Goal: Information Seeking & Learning: Learn about a topic

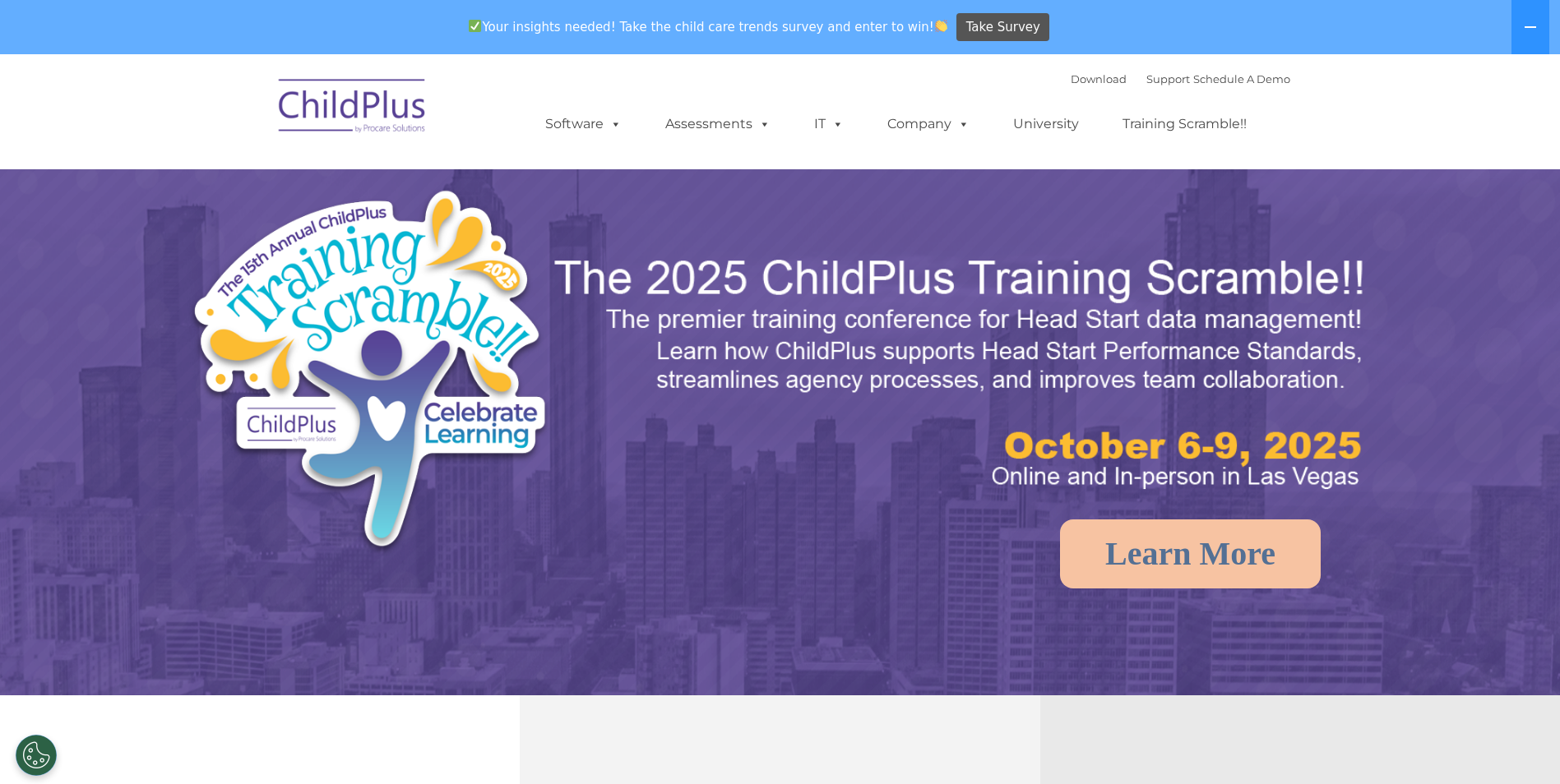
select select "MEDIUM"
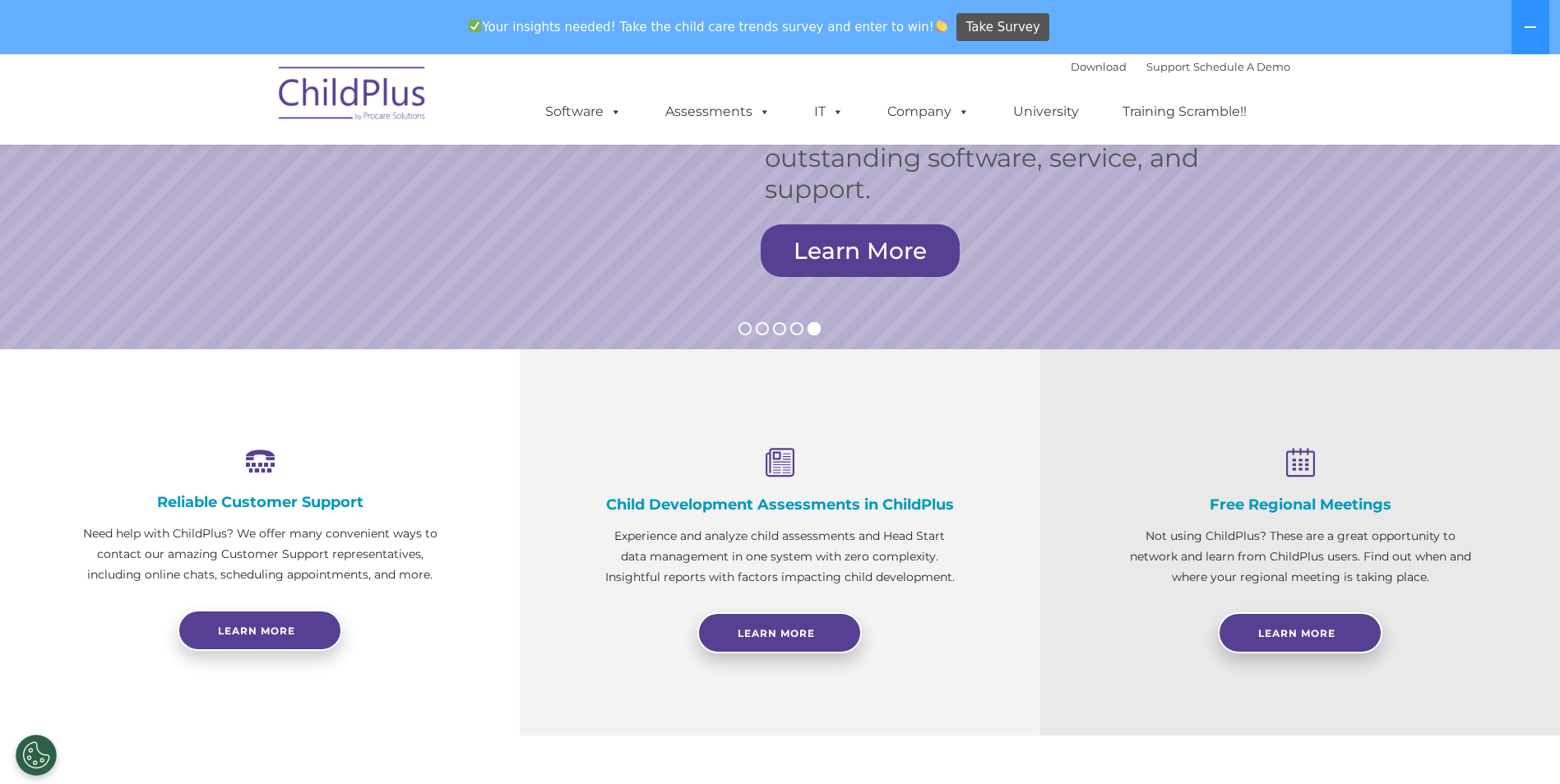
scroll to position [353, 0]
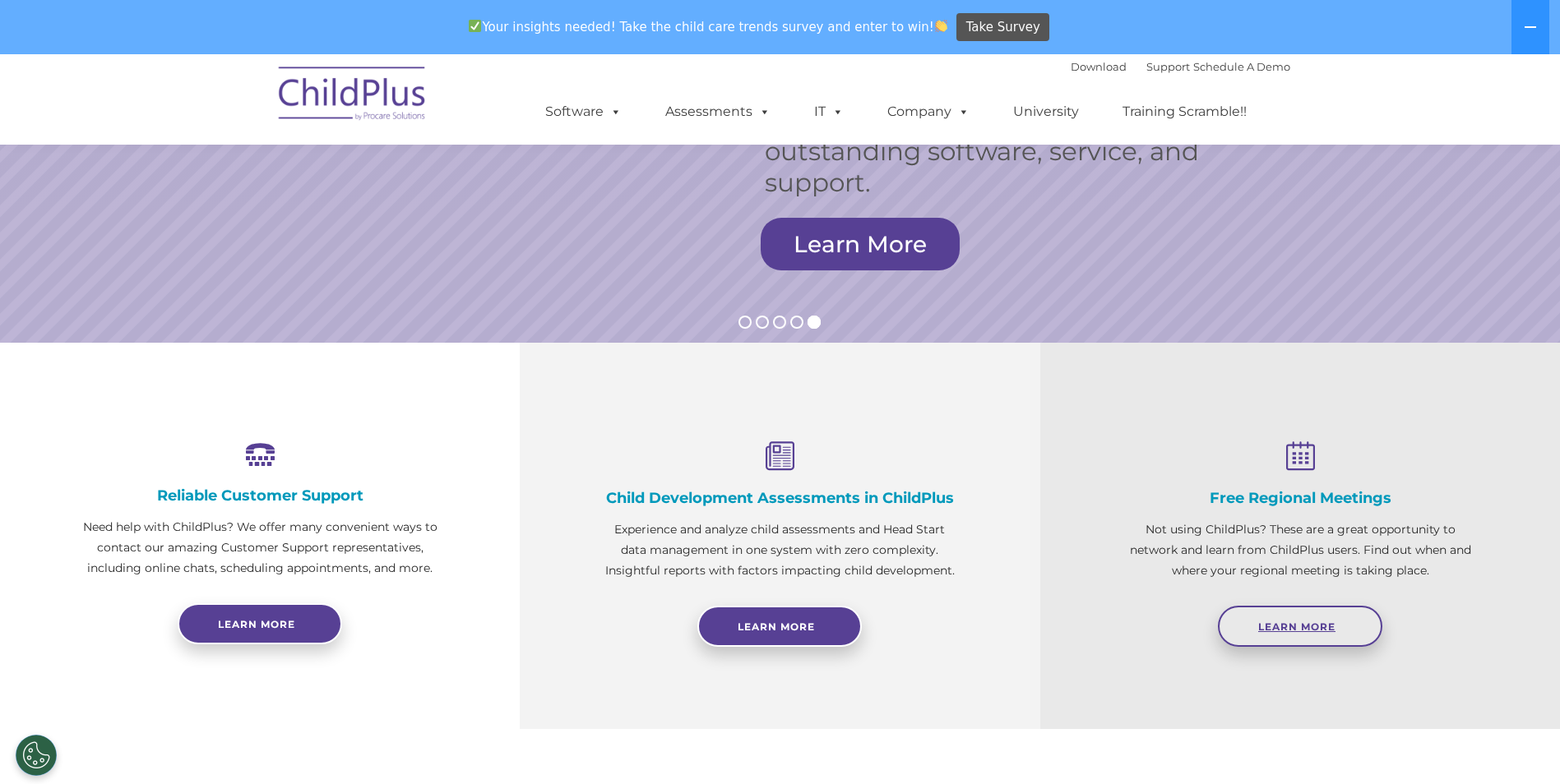
click at [1321, 619] on link "Learn More" at bounding box center [1300, 626] width 164 height 41
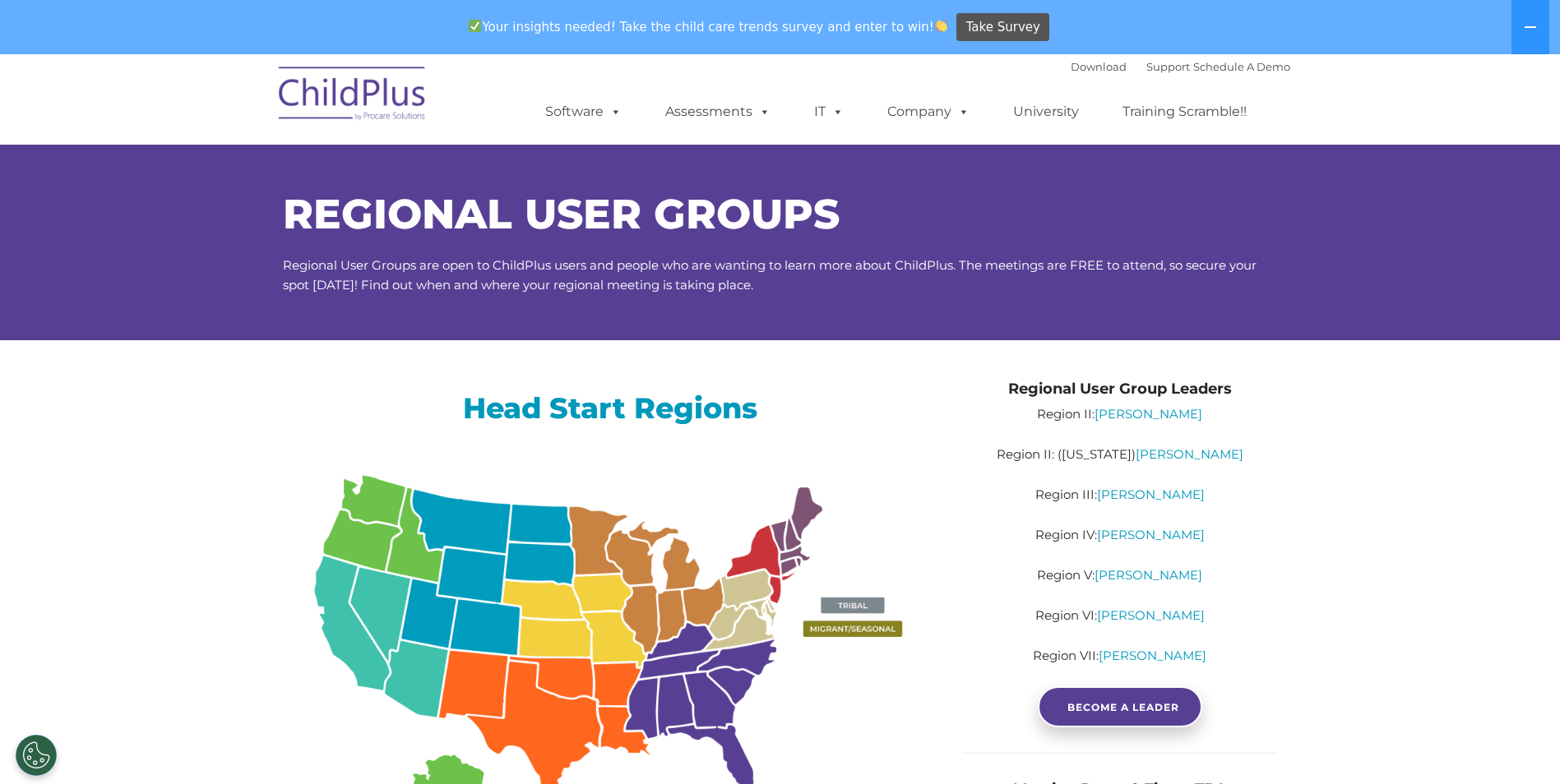
click at [345, 641] on img at bounding box center [610, 694] width 656 height 477
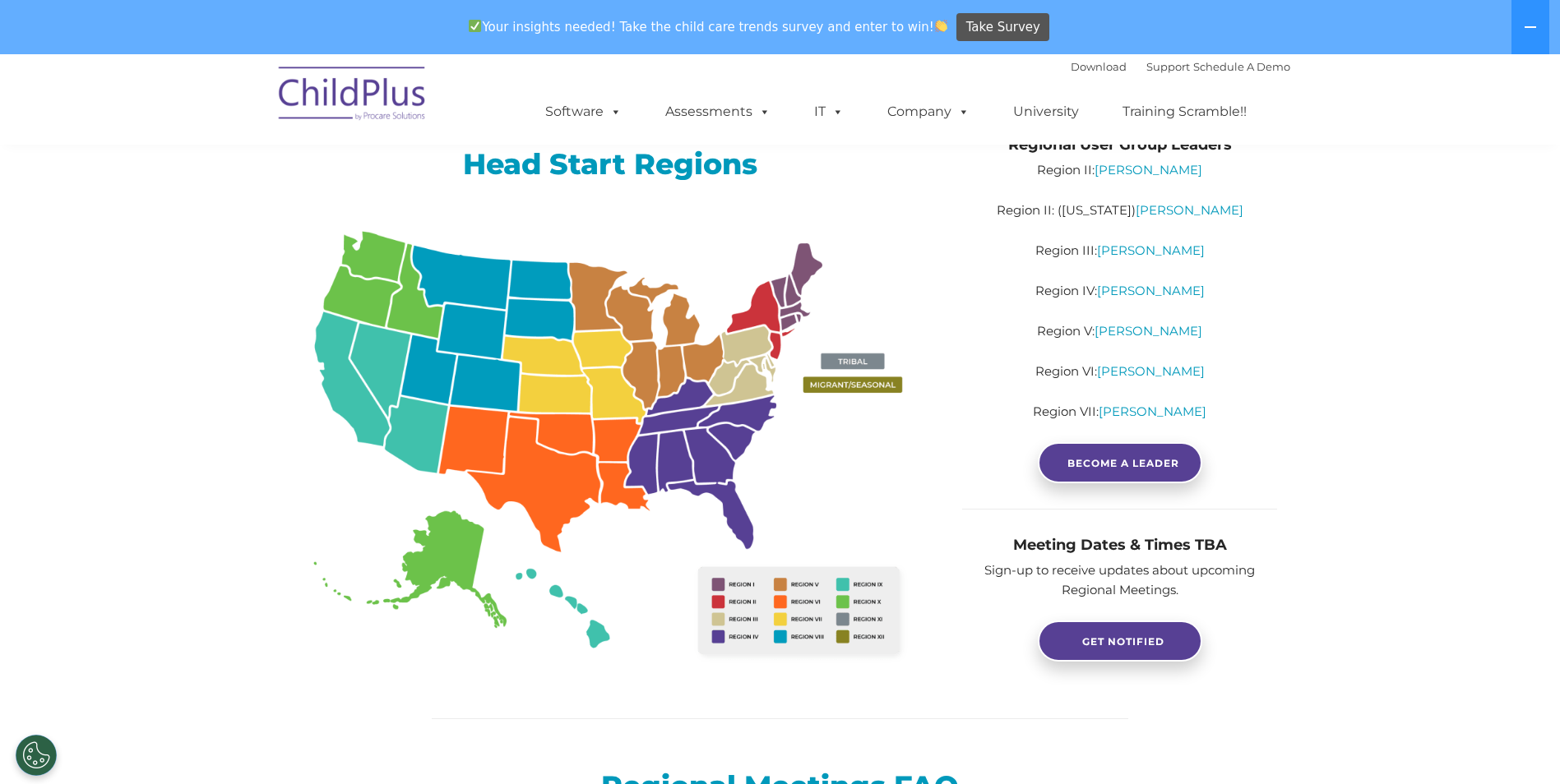
scroll to position [247, 0]
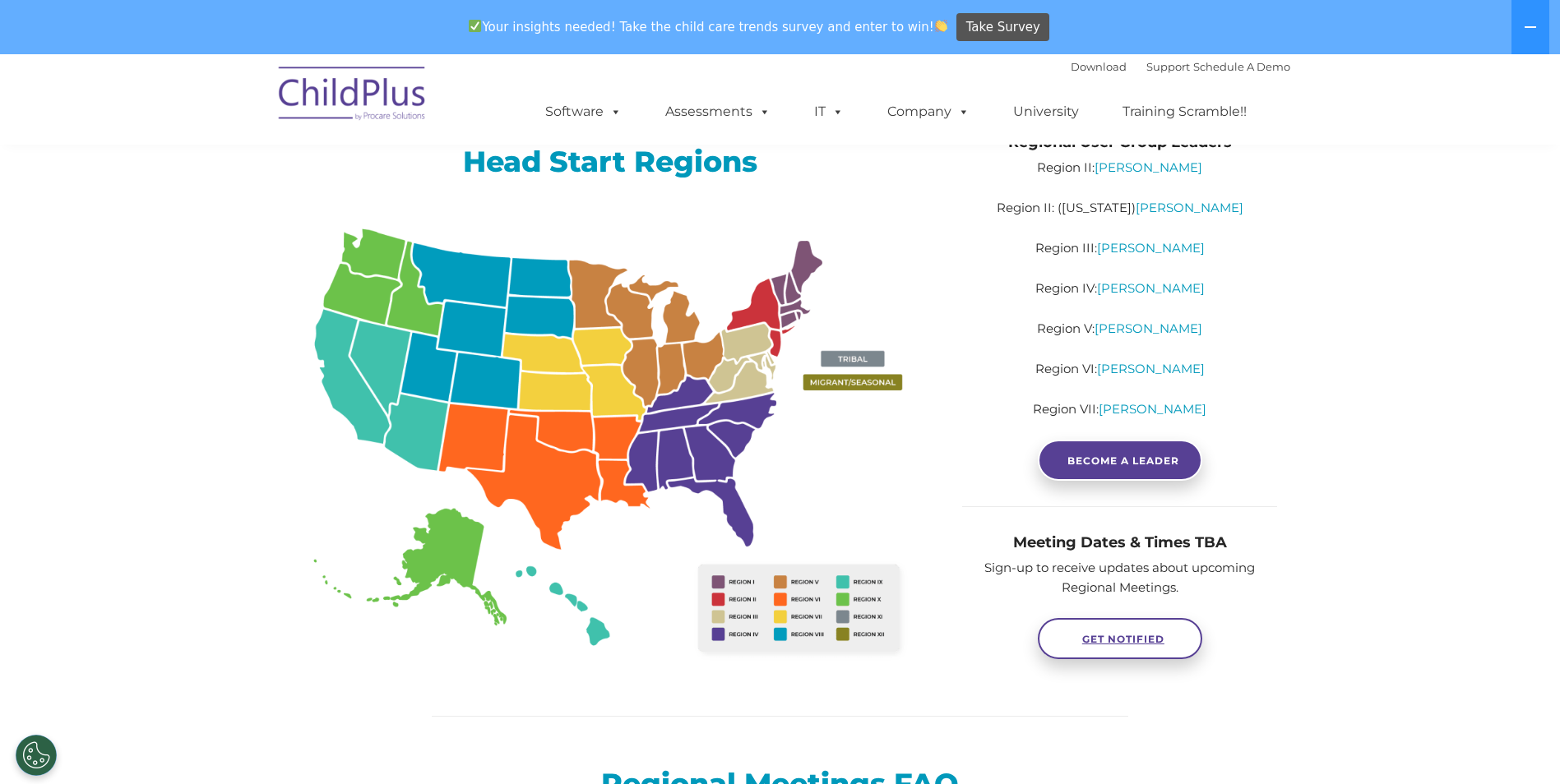
click at [1121, 636] on span "GET NOTIFIED" at bounding box center [1123, 638] width 83 height 12
click at [1162, 288] on link "Sabrina Keen" at bounding box center [1151, 288] width 108 height 16
click at [292, 189] on div "Head Start Regions" at bounding box center [610, 428] width 656 height 572
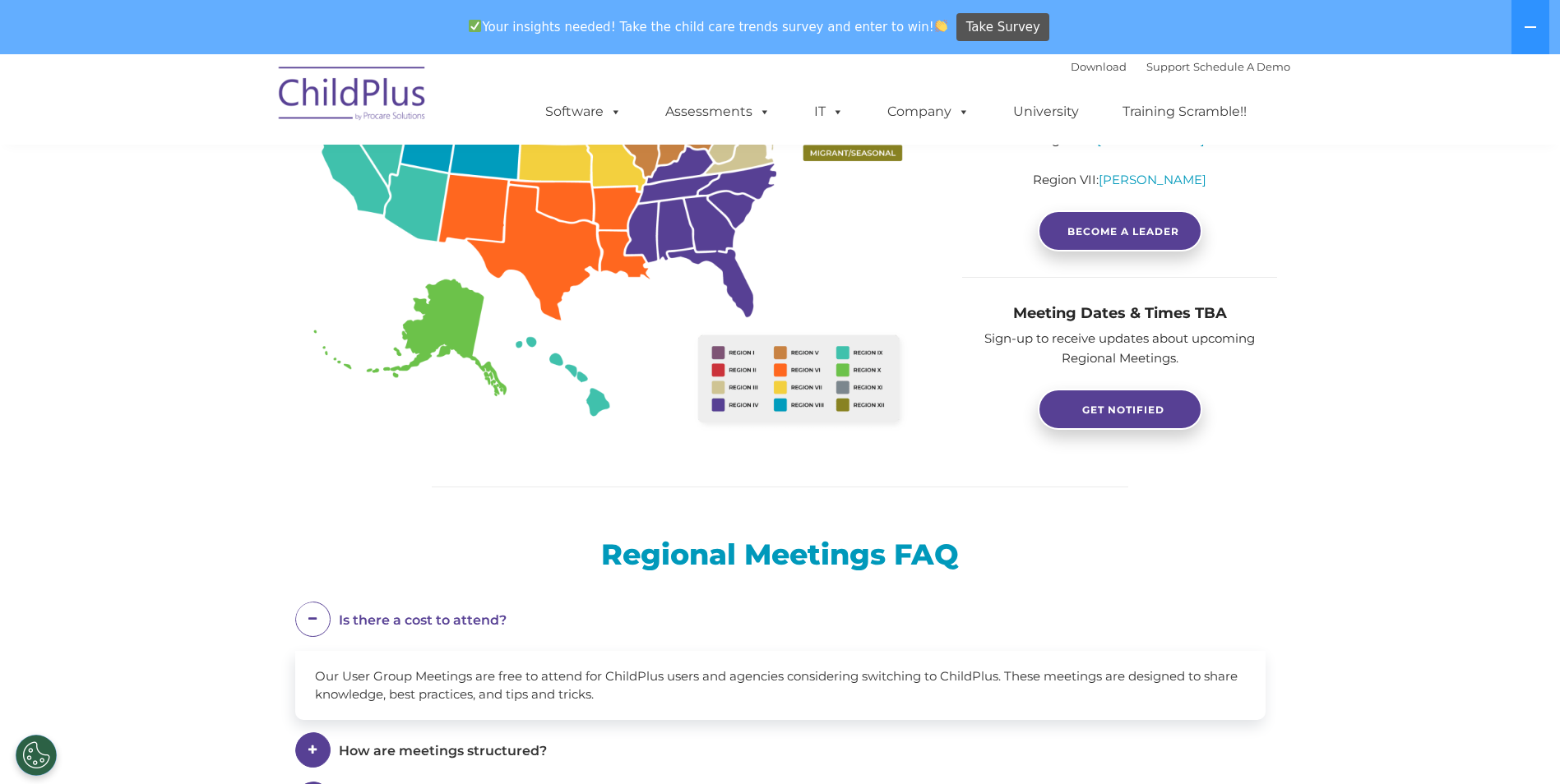
scroll to position [453, 0]
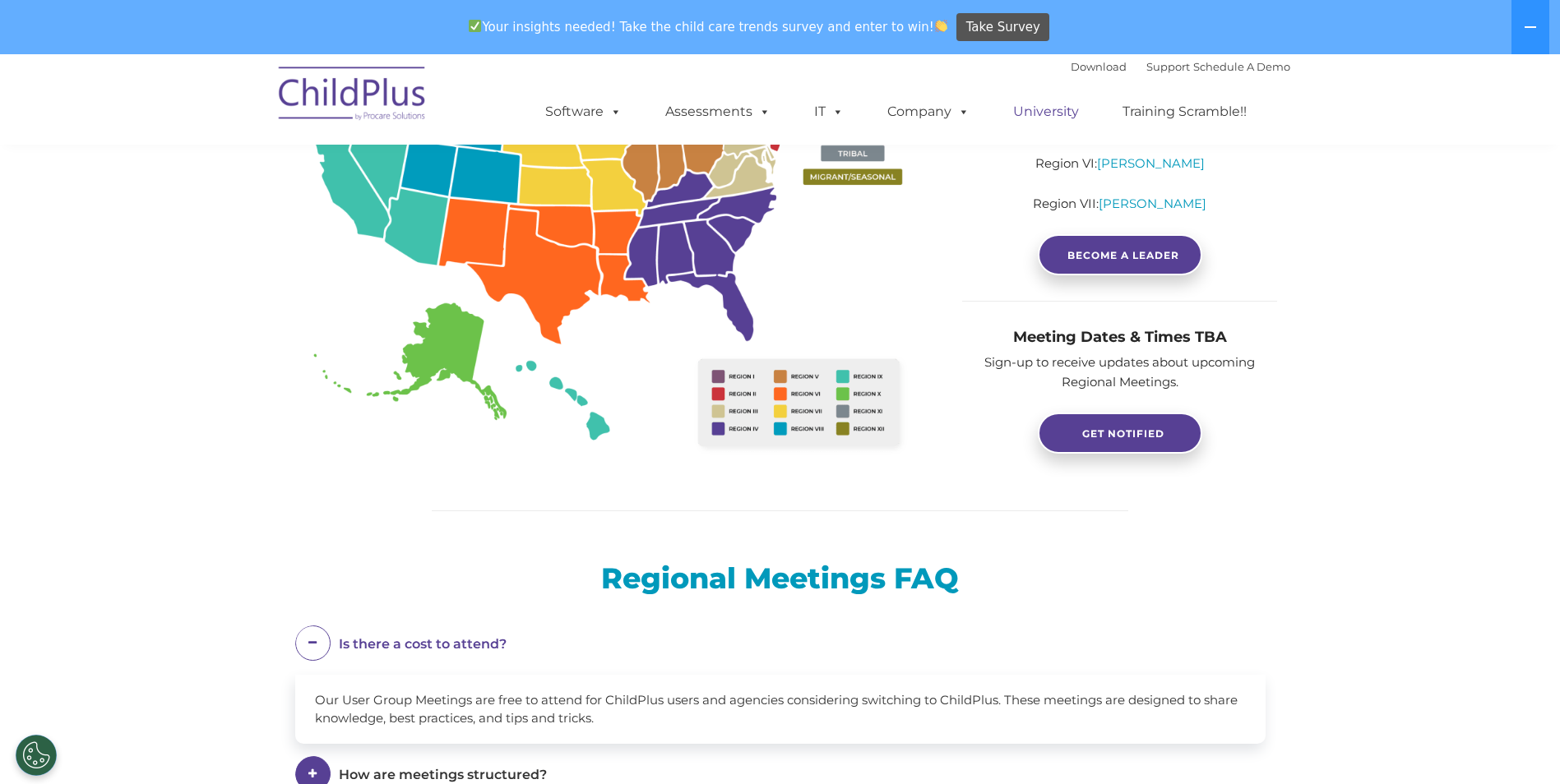
click at [1052, 115] on link "University" at bounding box center [1045, 112] width 99 height 33
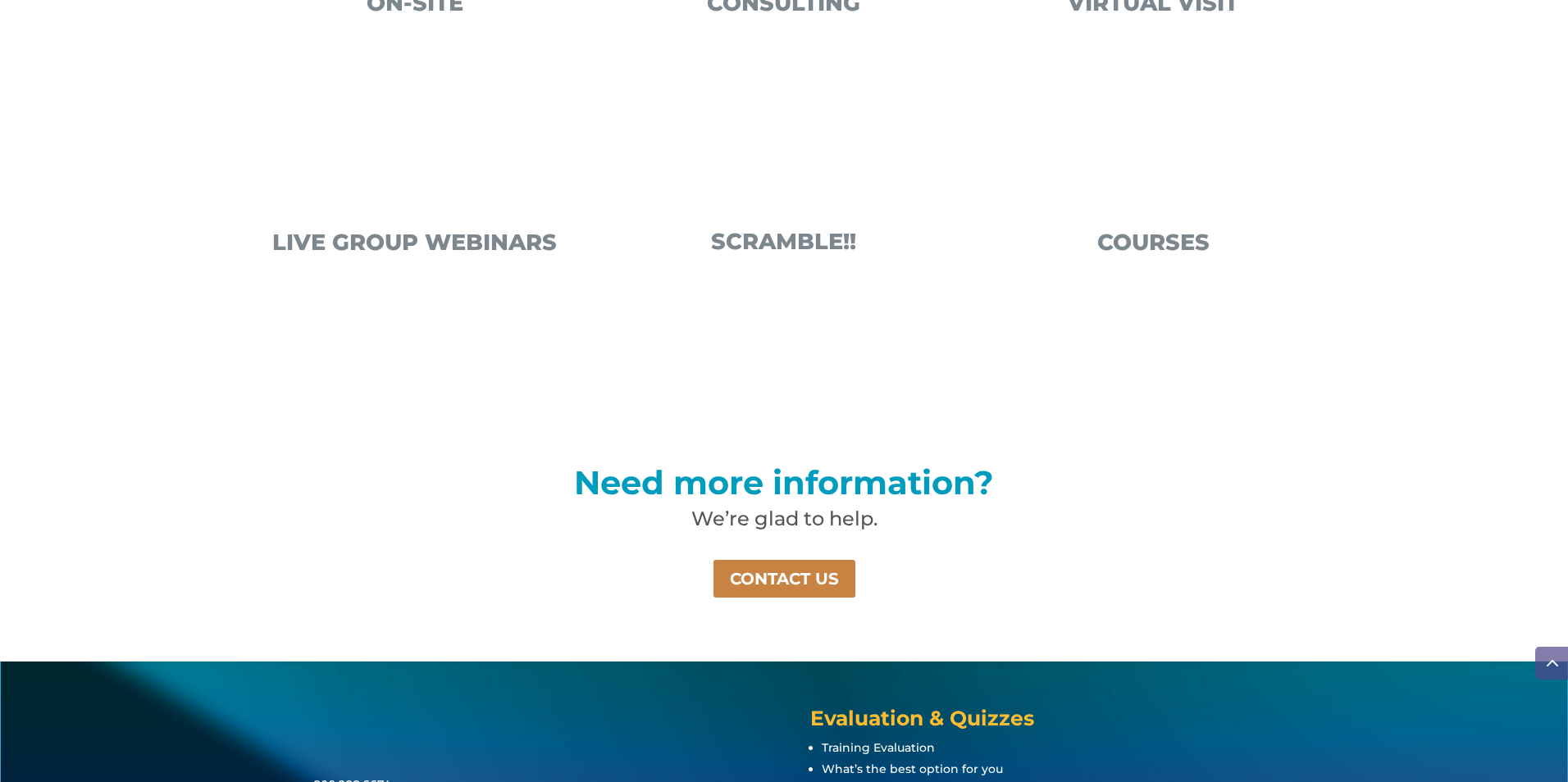
scroll to position [853, 0]
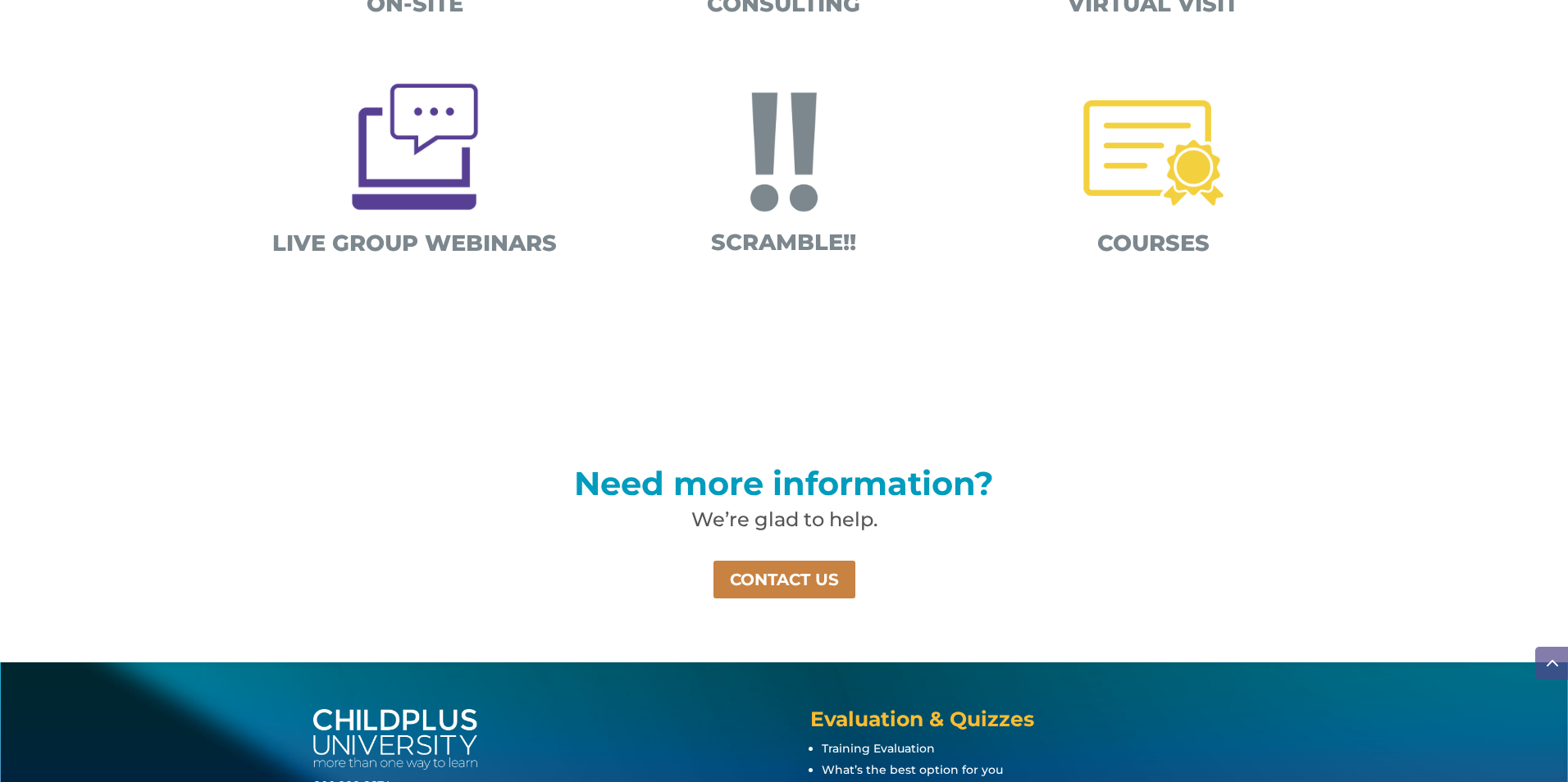
click at [417, 172] on img at bounding box center [415, 147] width 159 height 159
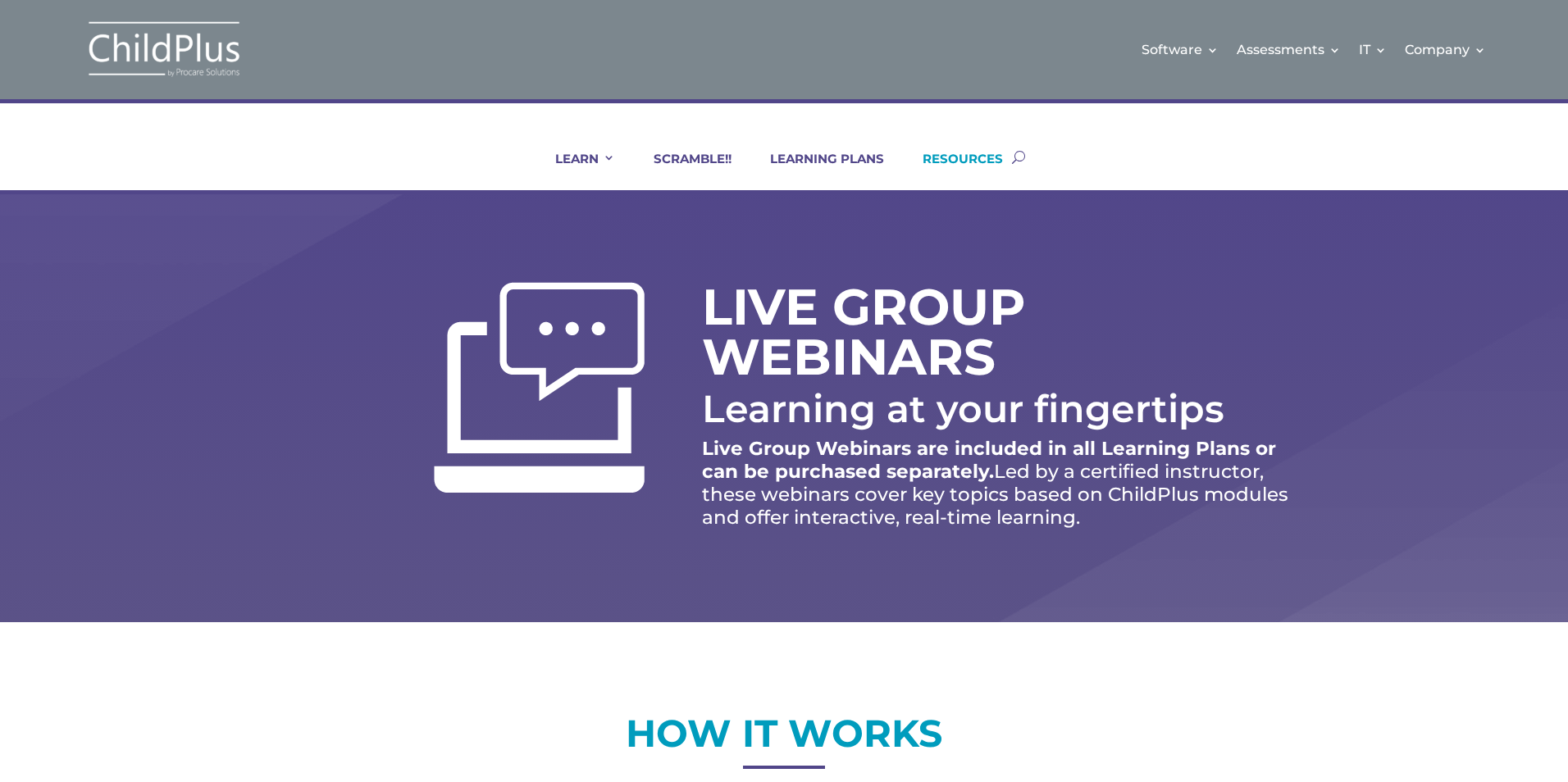
click at [973, 155] on link "RESOURCES" at bounding box center [953, 170] width 101 height 39
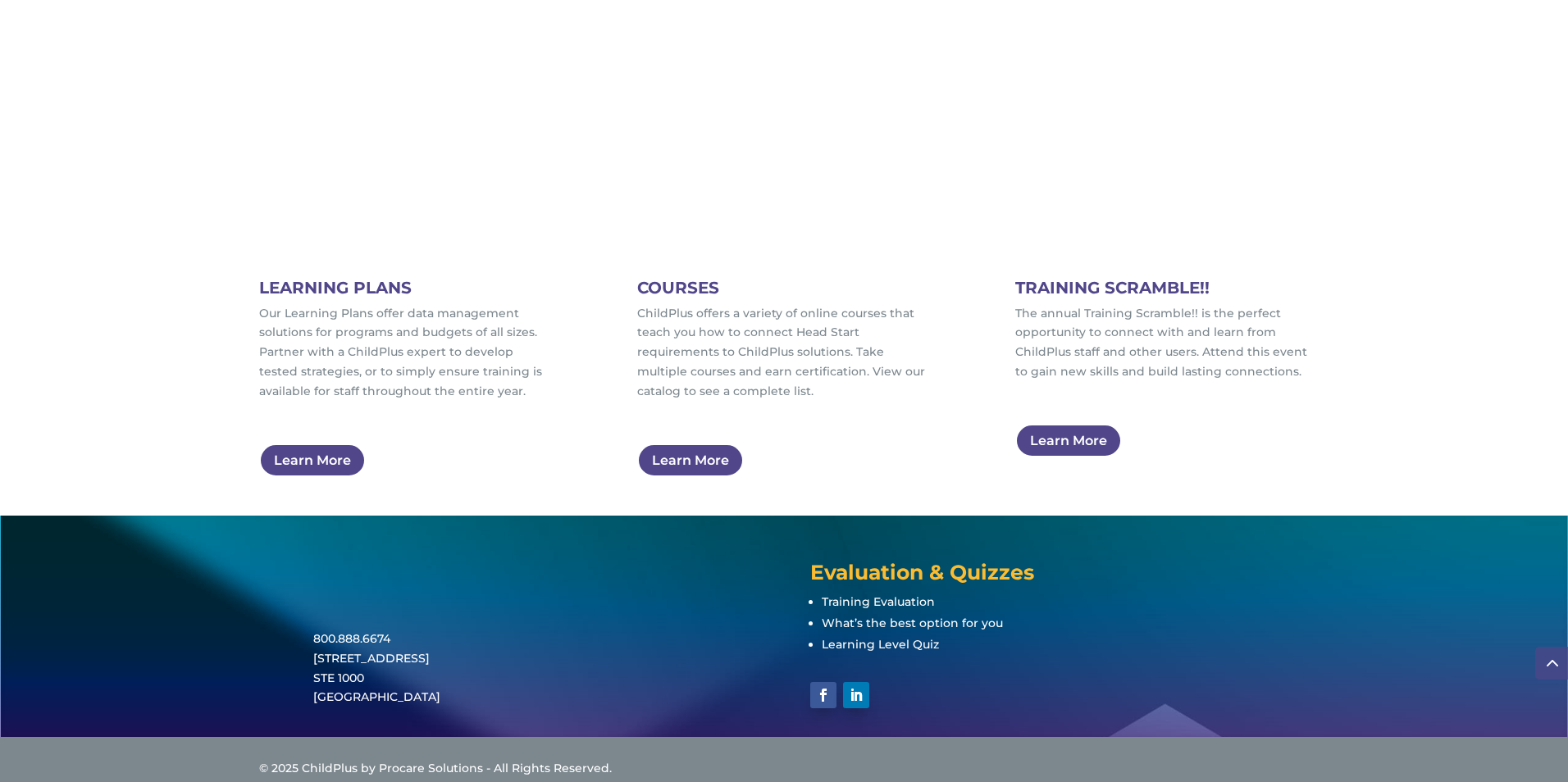
scroll to position [984, 0]
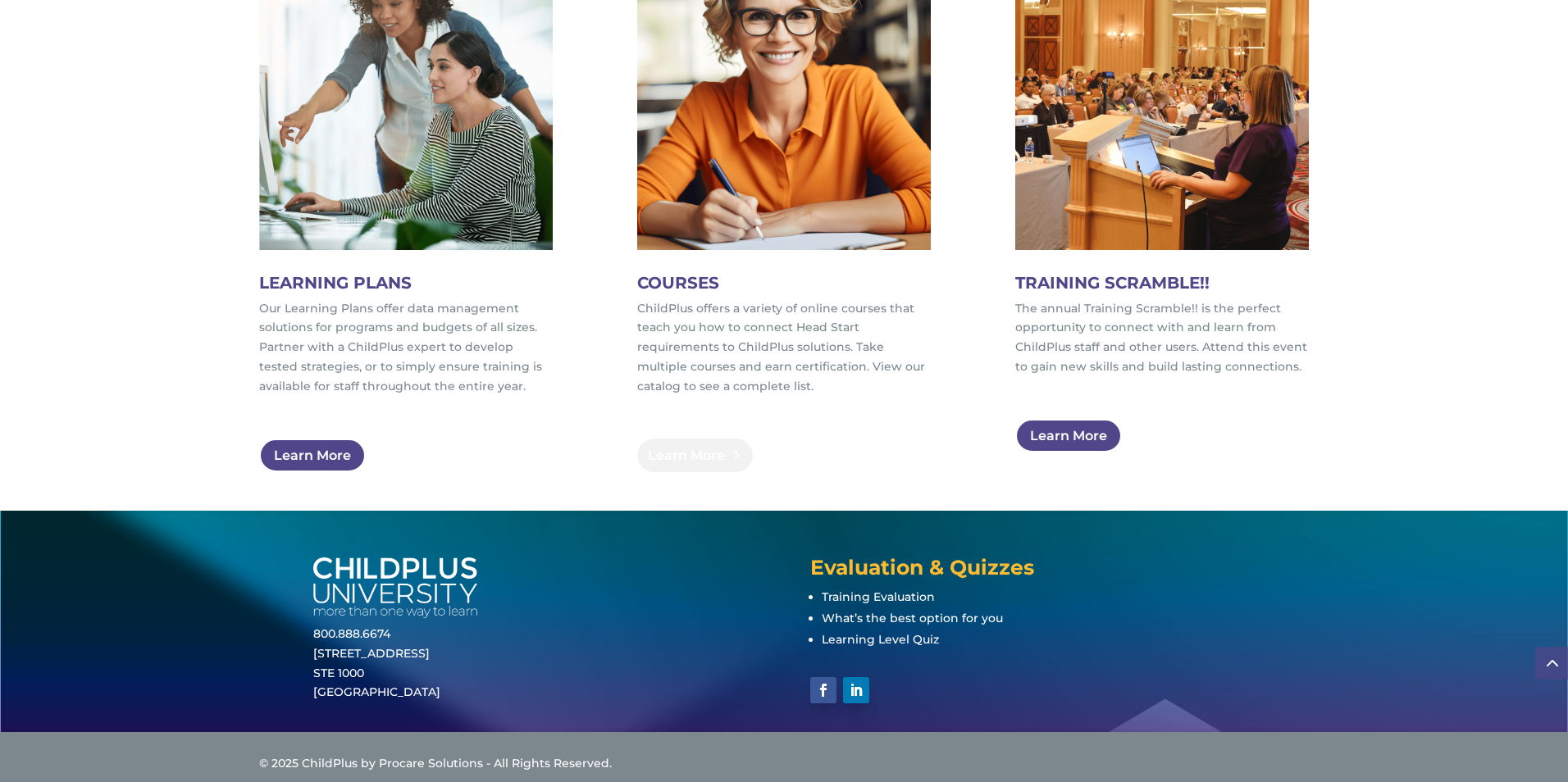
click at [672, 445] on link "Learn More" at bounding box center [694, 456] width 115 height 34
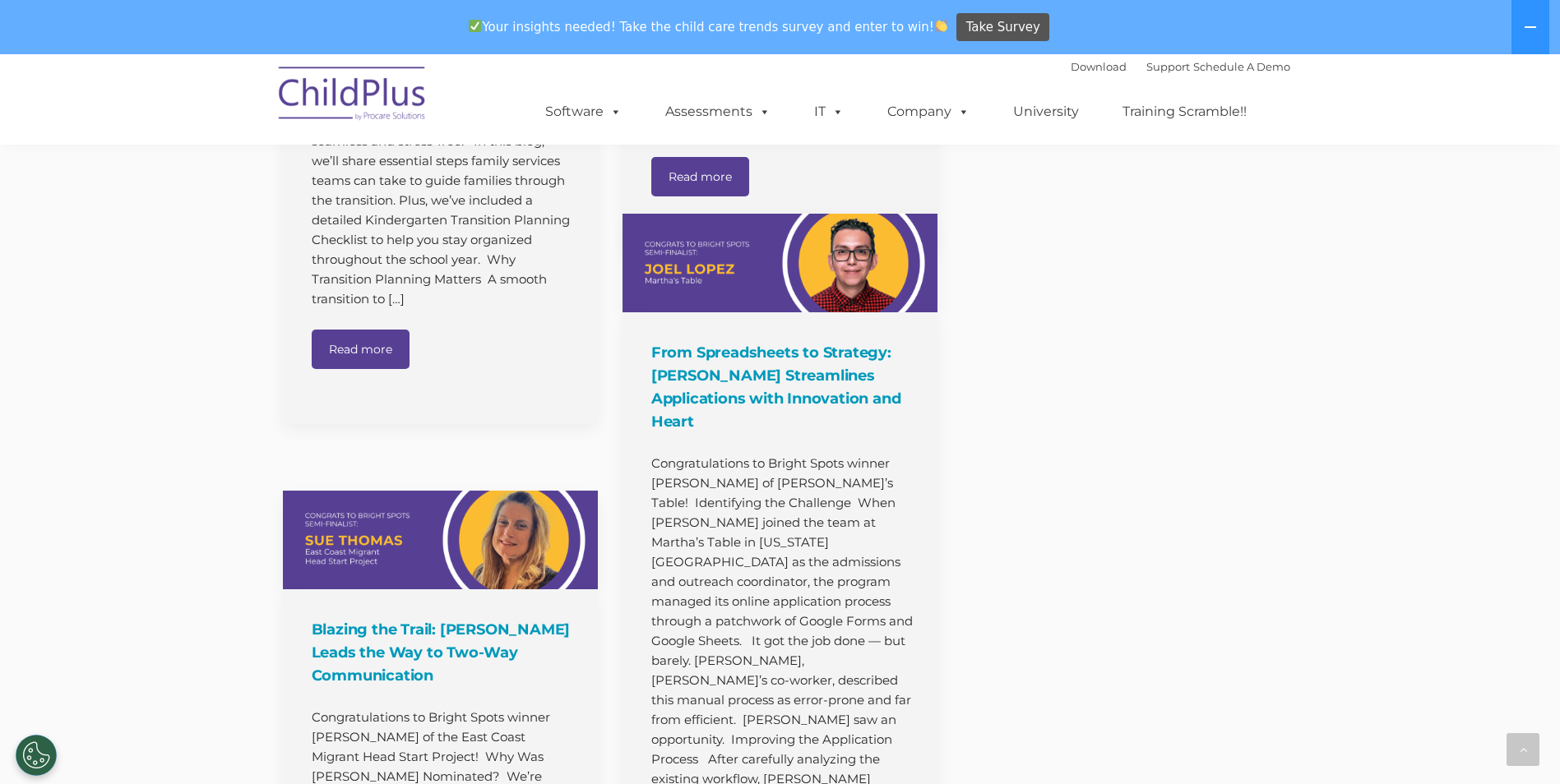
scroll to position [3217, 0]
